Goal: Transaction & Acquisition: Purchase product/service

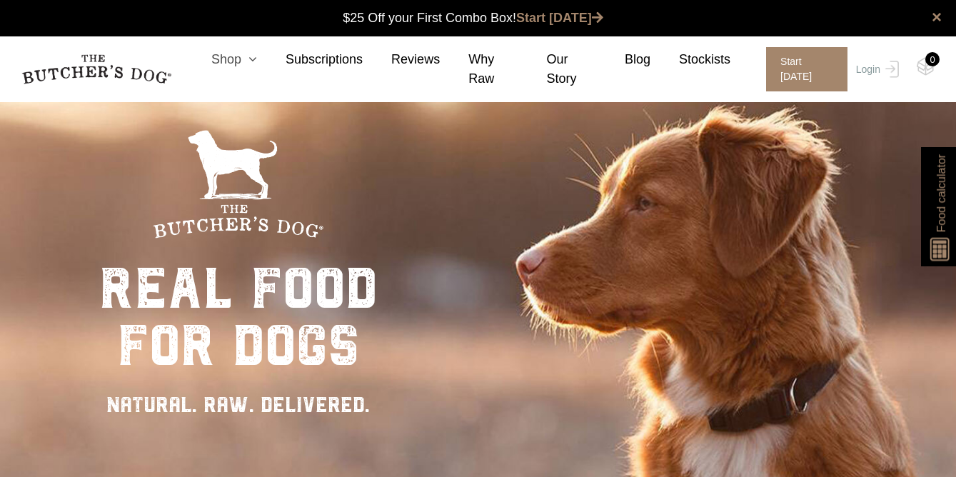
click at [241, 58] on icon at bounding box center [249, 59] width 16 height 13
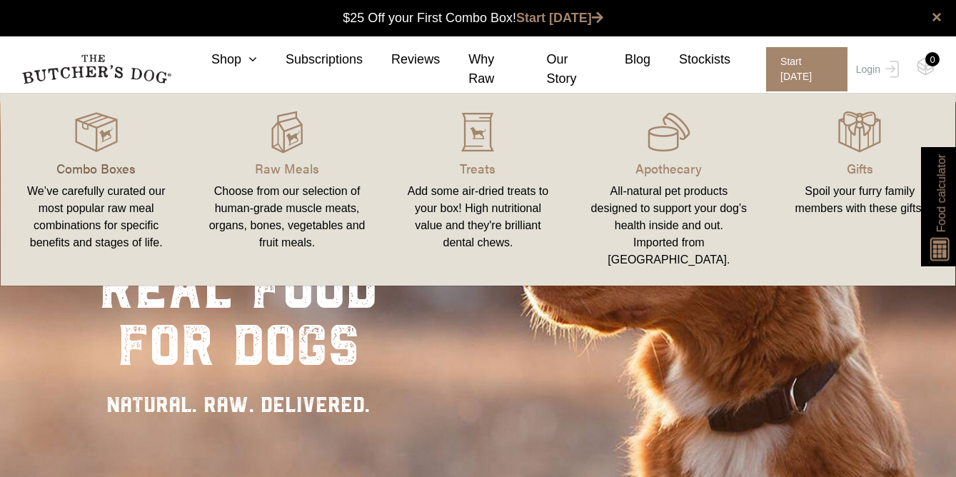
click at [90, 171] on p "Combo Boxes" at bounding box center [96, 168] width 156 height 19
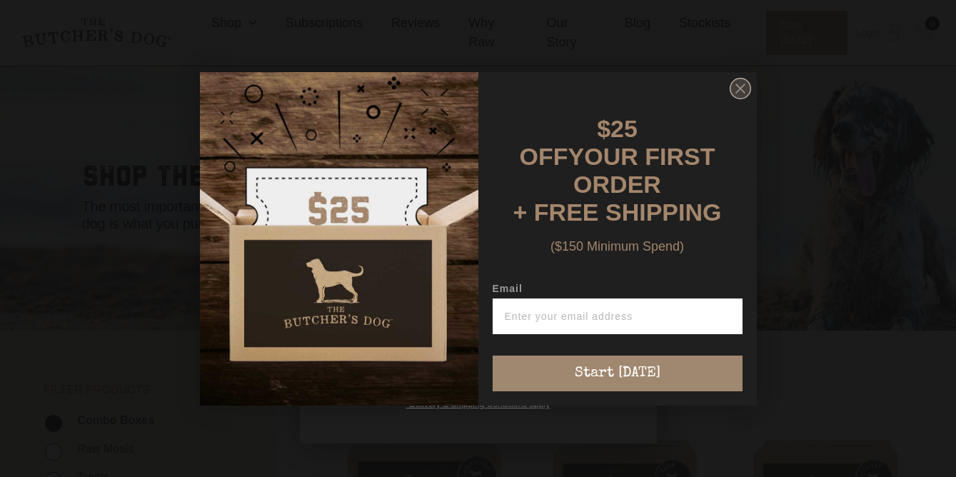
click at [743, 93] on icon "Close dialog" at bounding box center [740, 88] width 9 height 9
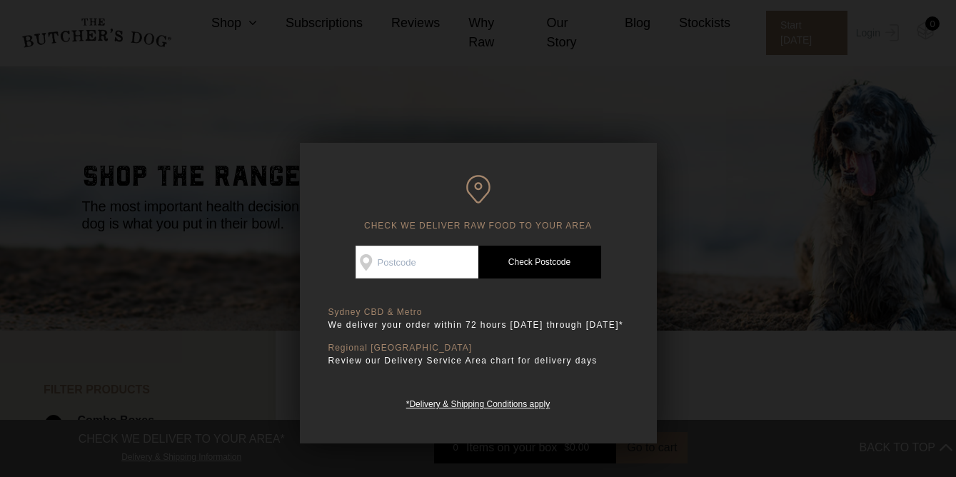
click at [694, 403] on div at bounding box center [478, 238] width 956 height 477
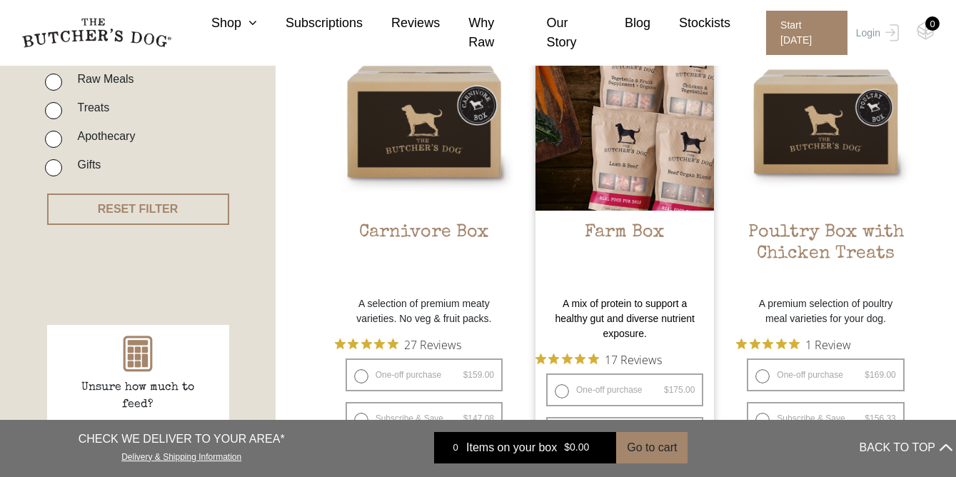
scroll to position [387, 0]
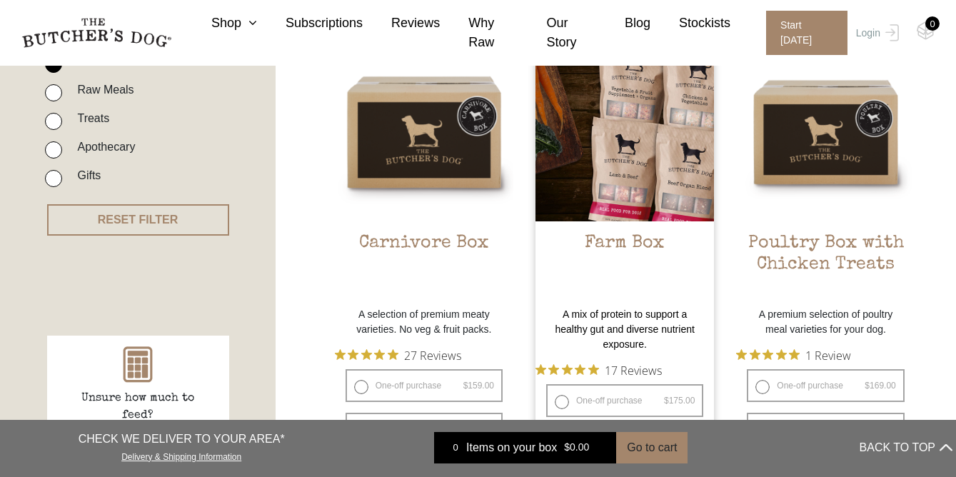
click at [636, 165] on img at bounding box center [625, 132] width 179 height 179
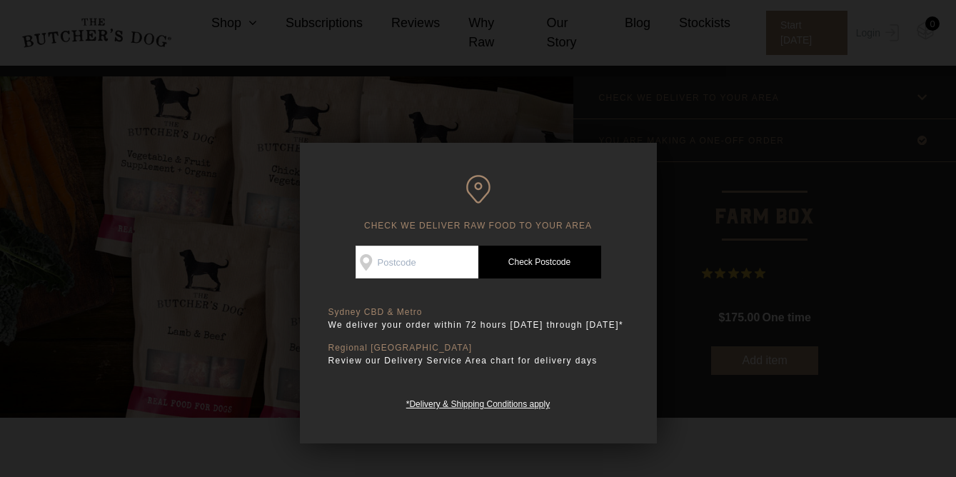
click at [712, 356] on div at bounding box center [478, 238] width 956 height 477
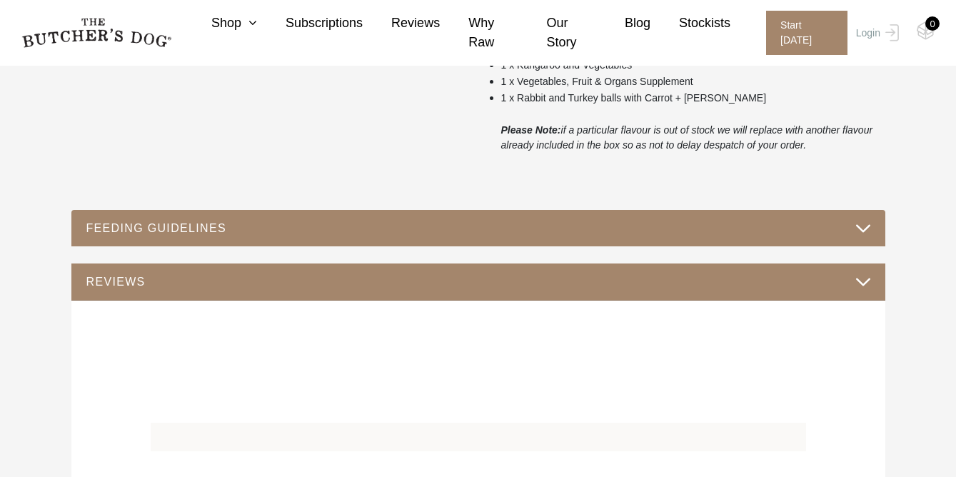
scroll to position [746, 0]
